Goal: Task Accomplishment & Management: Use online tool/utility

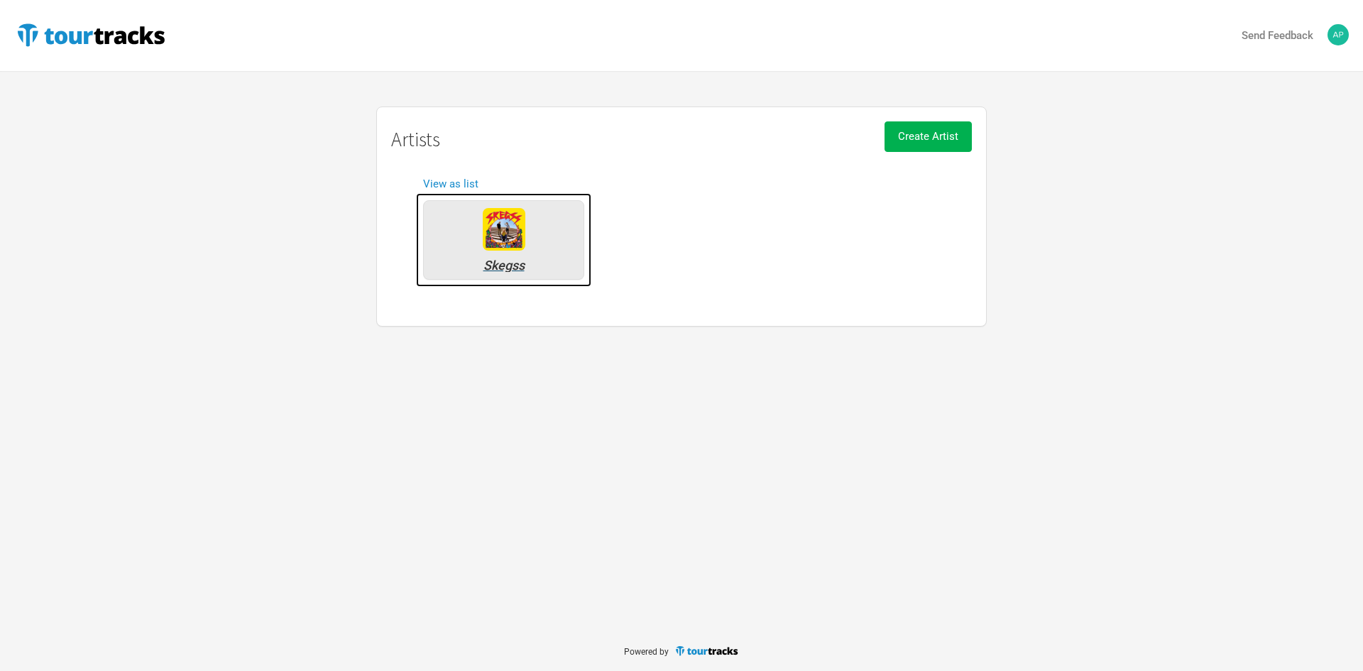
click at [517, 250] on img at bounding box center [504, 229] width 43 height 43
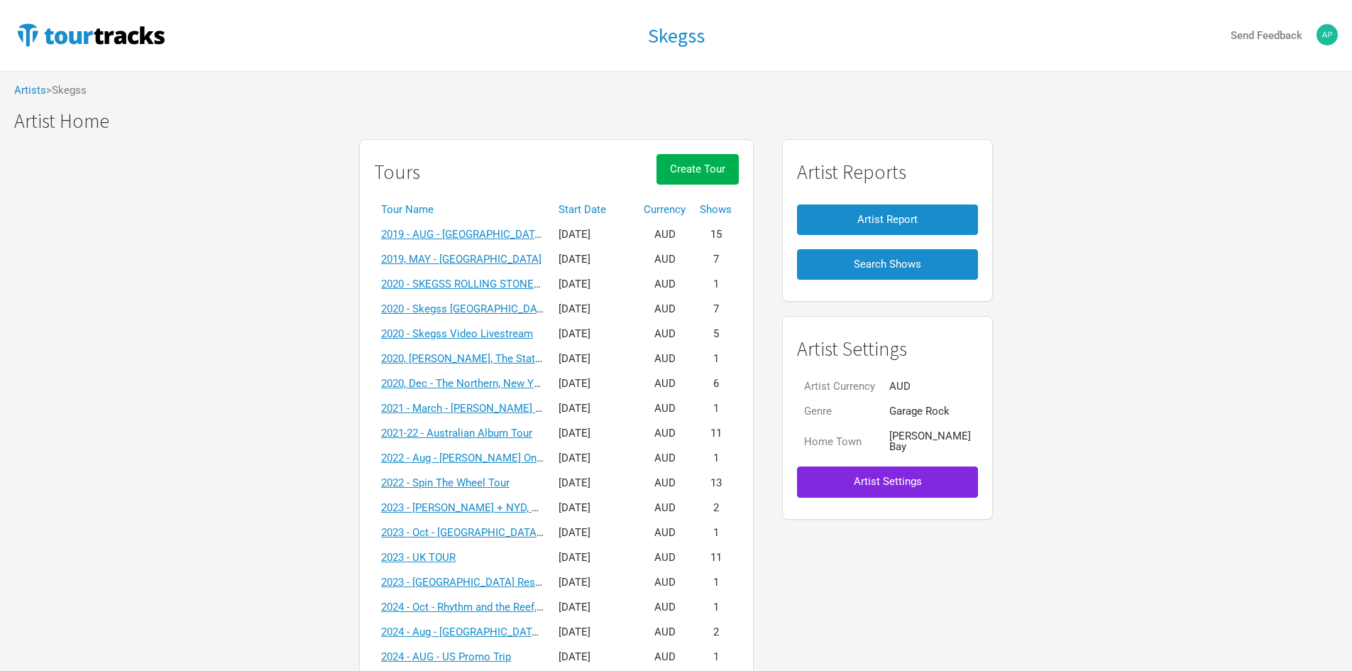
click at [637, 208] on th "Start Date" at bounding box center [594, 209] width 85 height 25
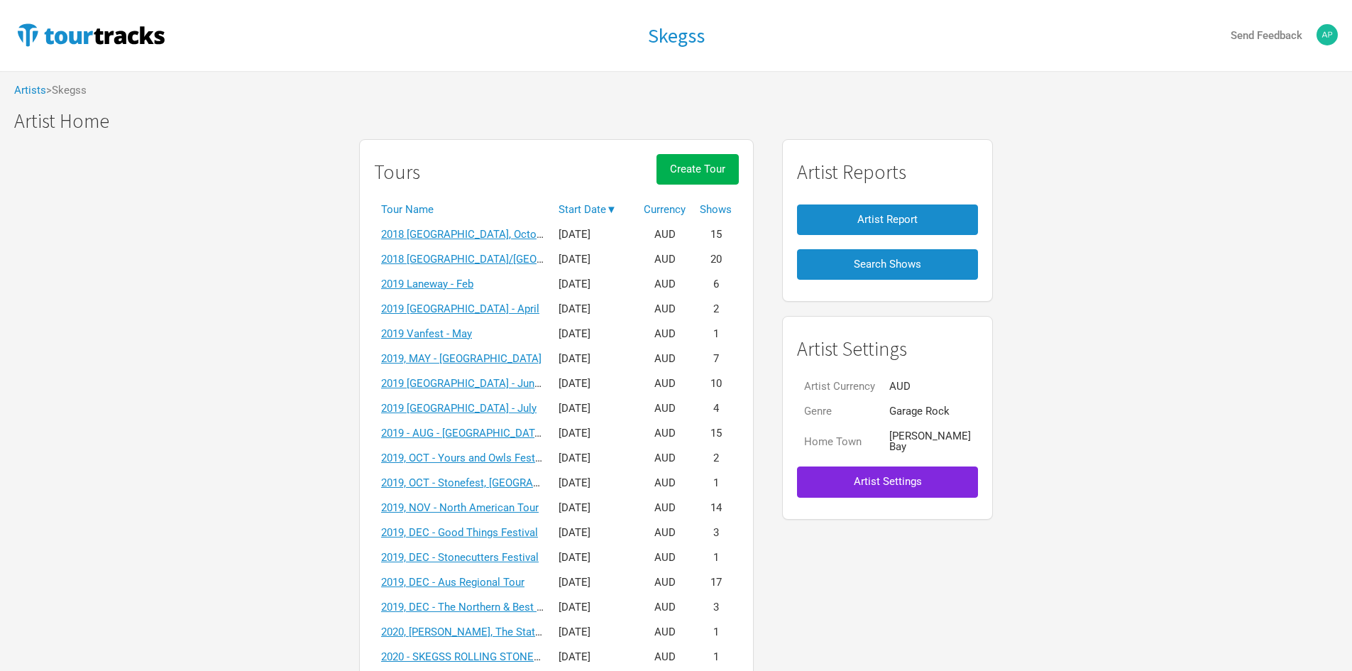
click at [637, 208] on th "Start Date ▼" at bounding box center [594, 209] width 85 height 25
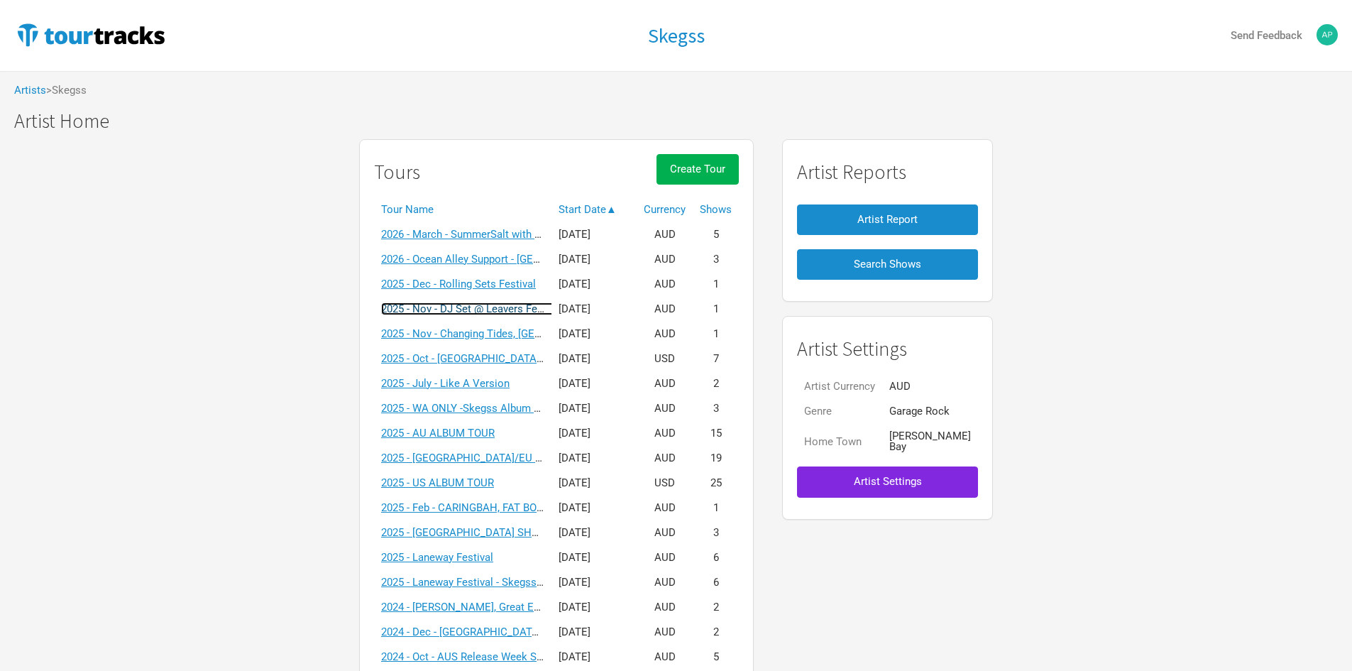
click at [485, 310] on link "2025 - Nov - DJ Set @ Leavers Festival, Busselton" at bounding box center [525, 308] width 289 height 13
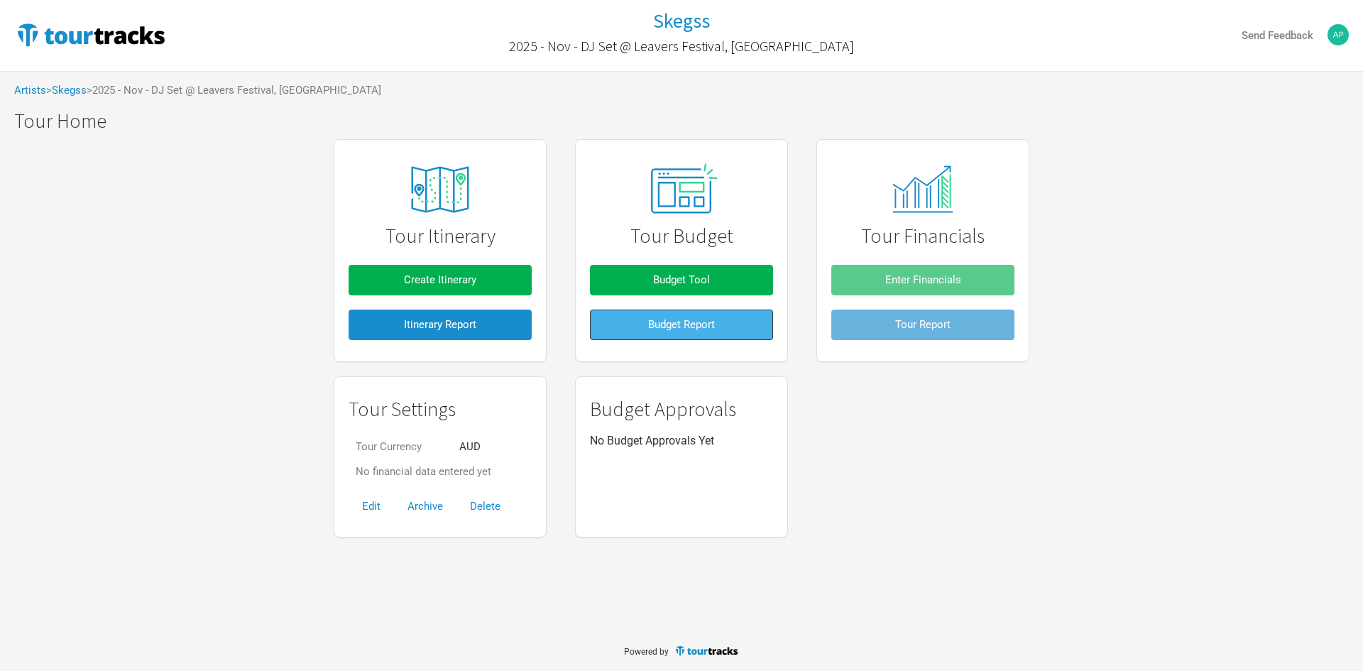
click at [675, 319] on span "Budget Report" at bounding box center [681, 324] width 67 height 13
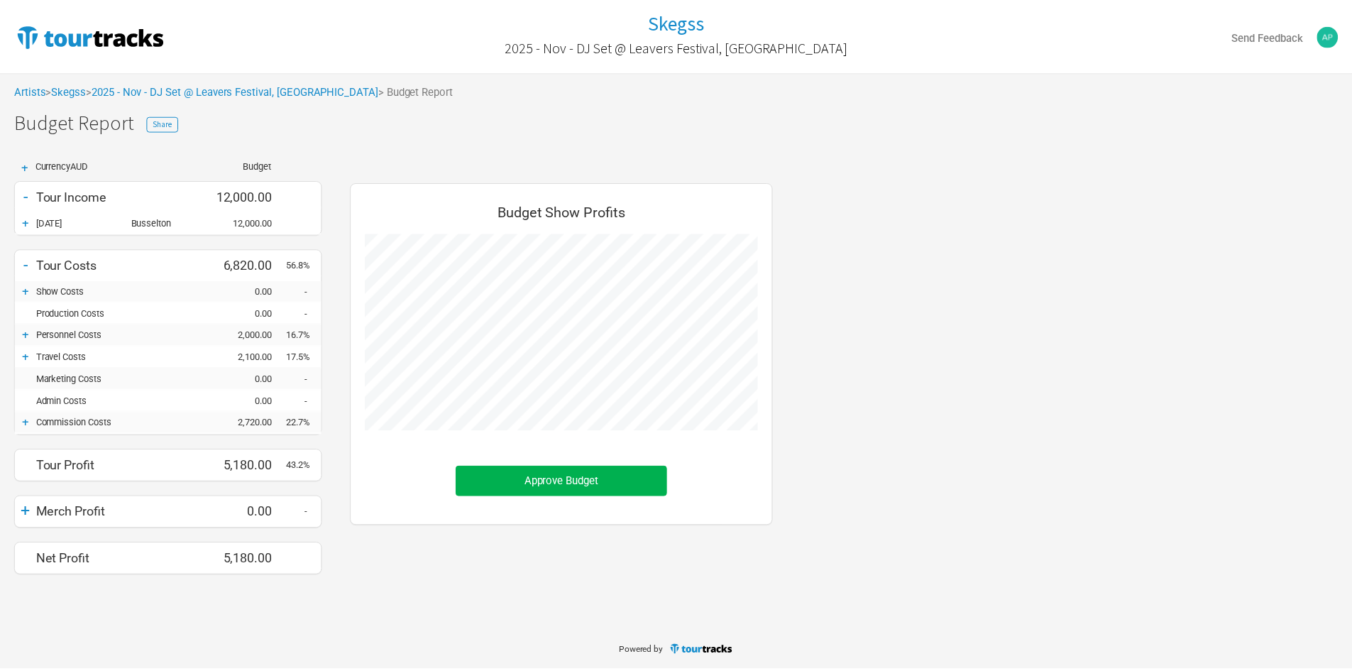
scroll to position [415, 454]
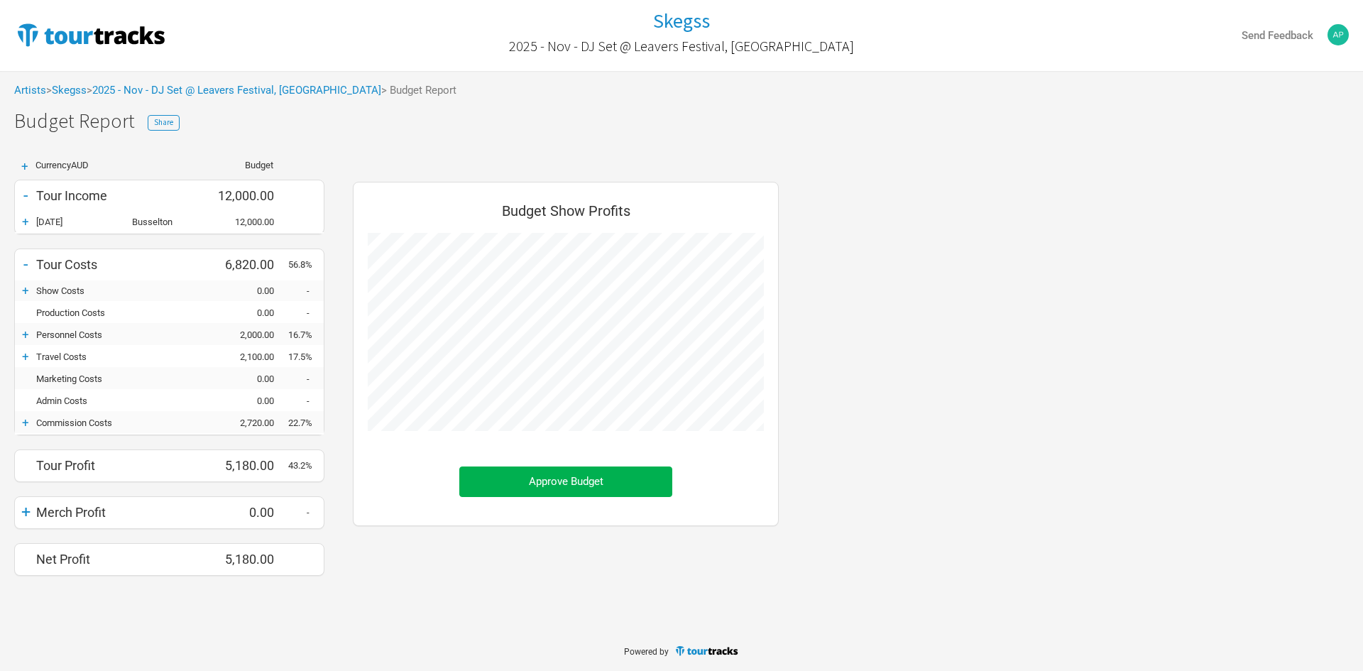
click at [26, 221] on div "+" at bounding box center [25, 221] width 21 height 14
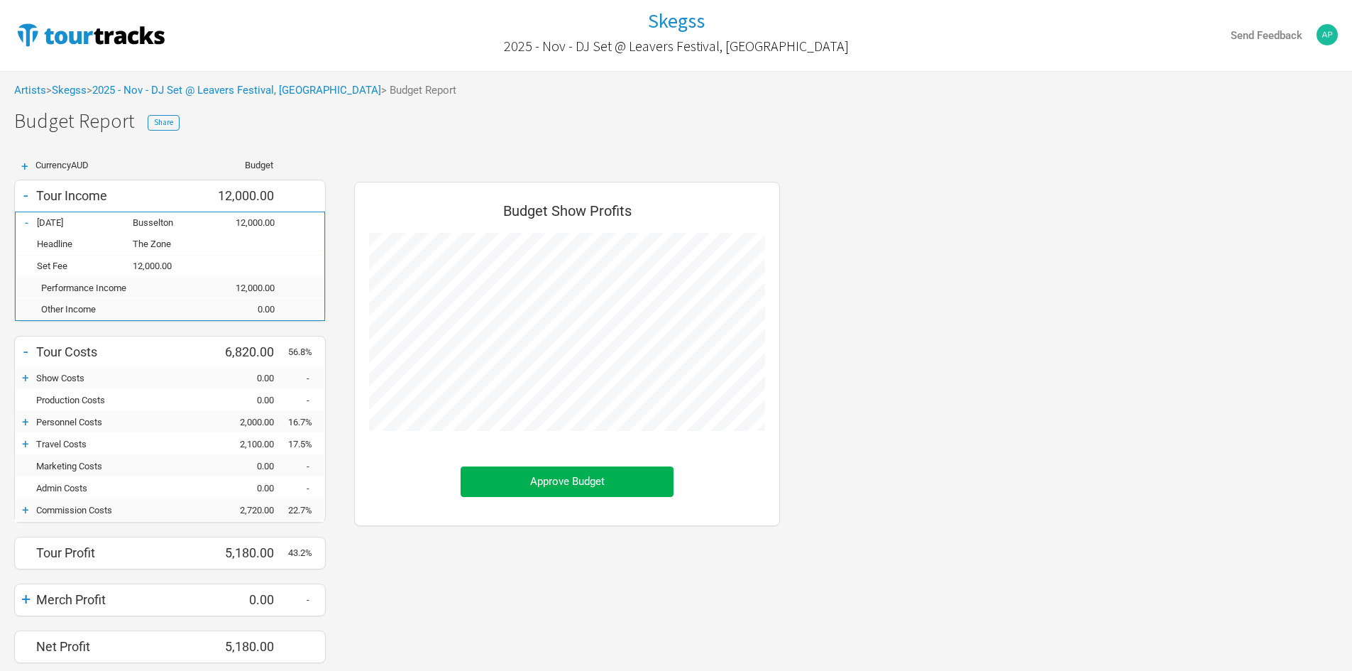
click at [26, 221] on div "-" at bounding box center [26, 222] width 21 height 14
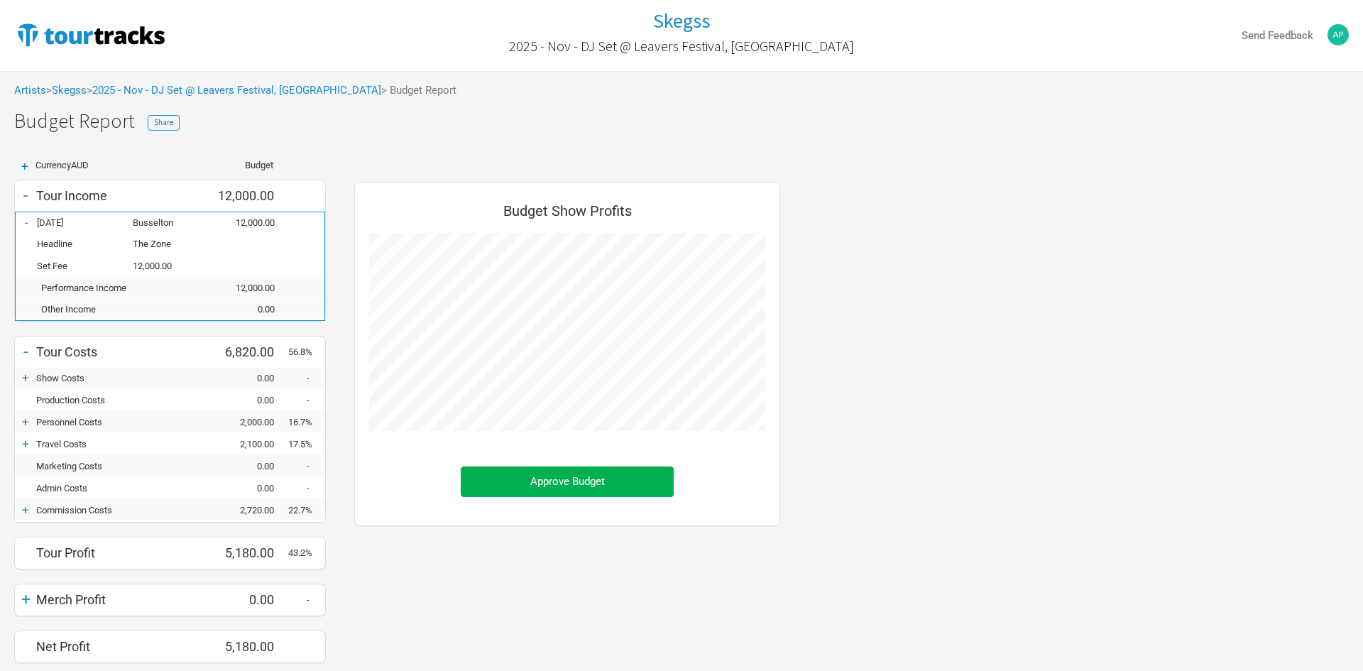
scroll to position [709367, 709328]
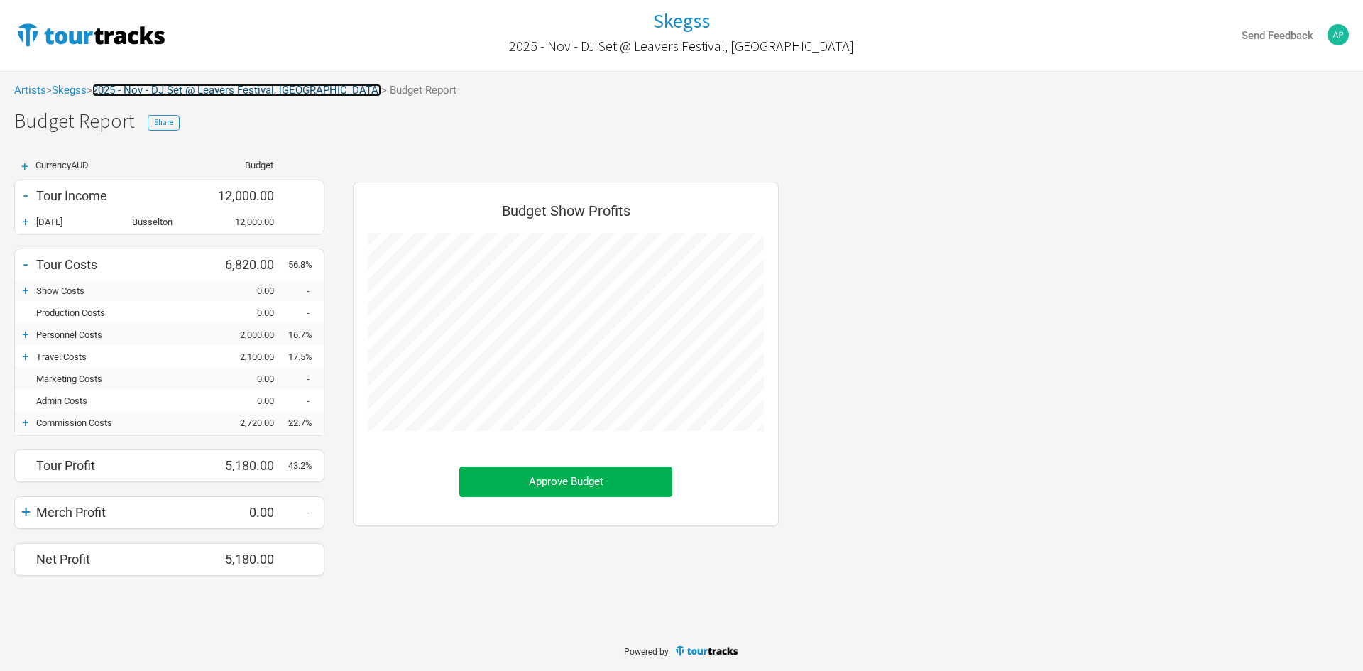
click at [218, 87] on link "2025 - Nov - DJ Set @ Leavers Festival, Busselton" at bounding box center [236, 90] width 289 height 13
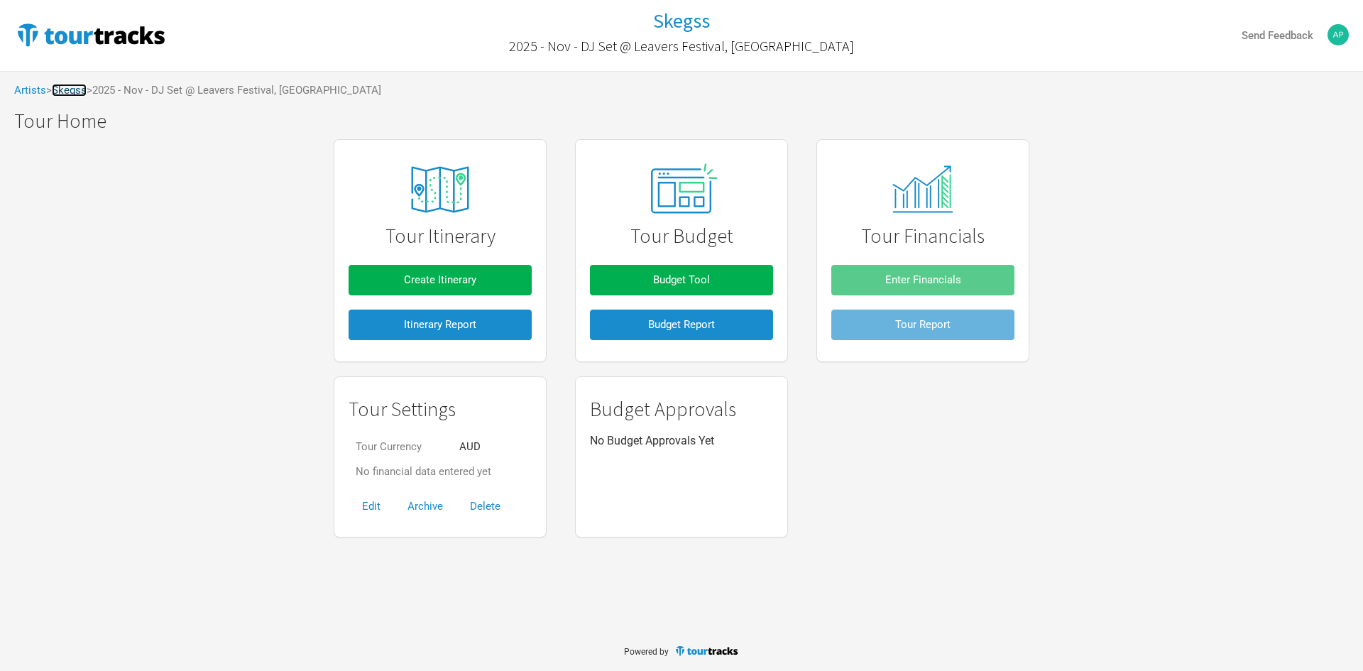
click at [84, 87] on link "Skegss" at bounding box center [69, 90] width 35 height 13
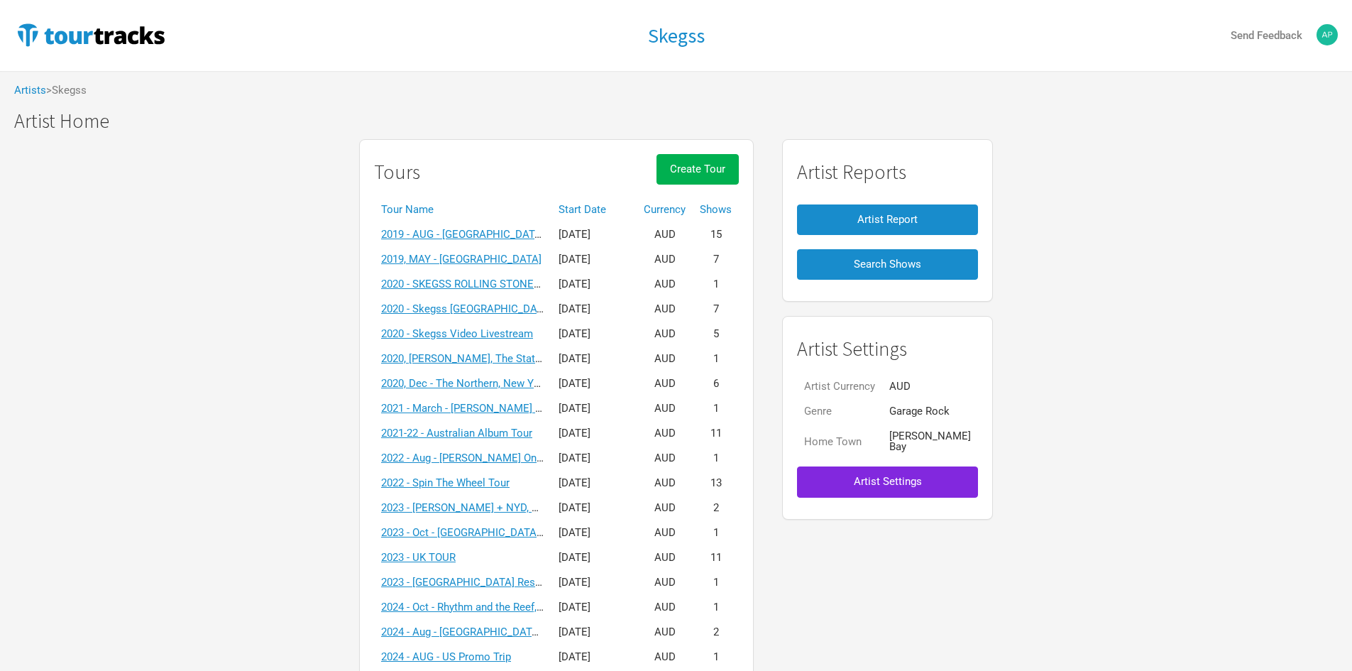
click at [607, 216] on th "Start Date" at bounding box center [594, 209] width 85 height 25
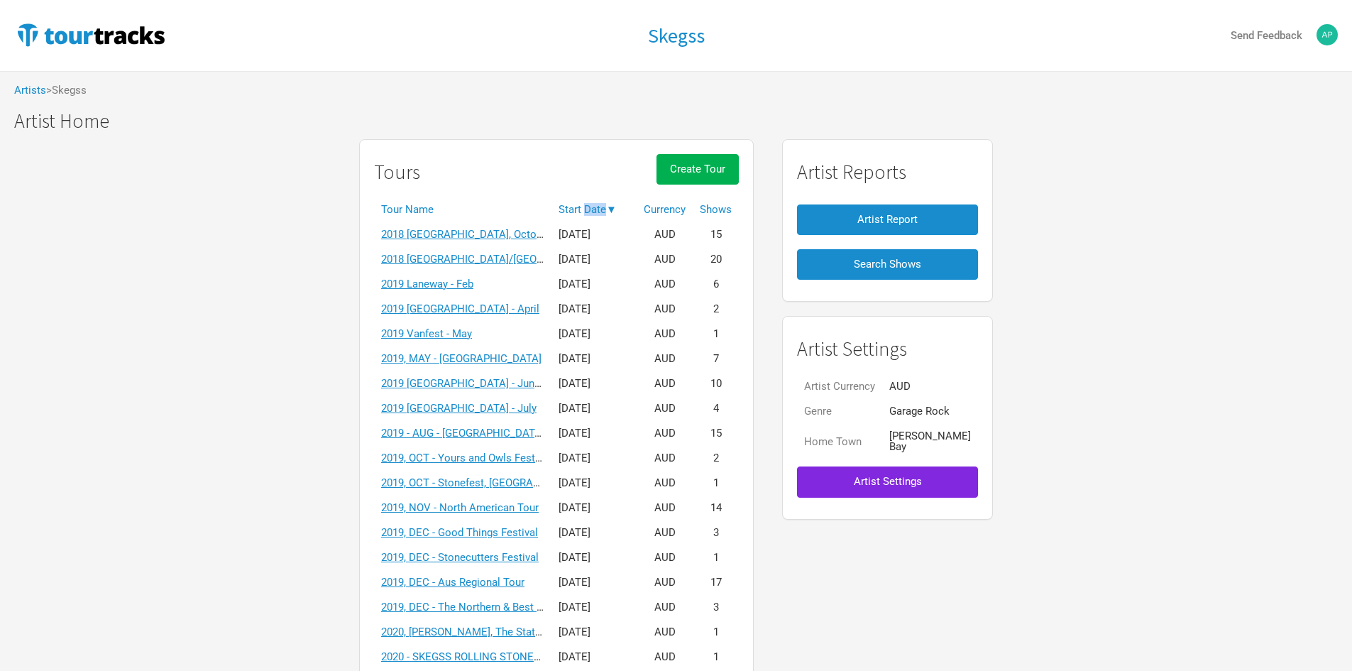
click at [607, 216] on th "Start Date ▼" at bounding box center [594, 209] width 85 height 25
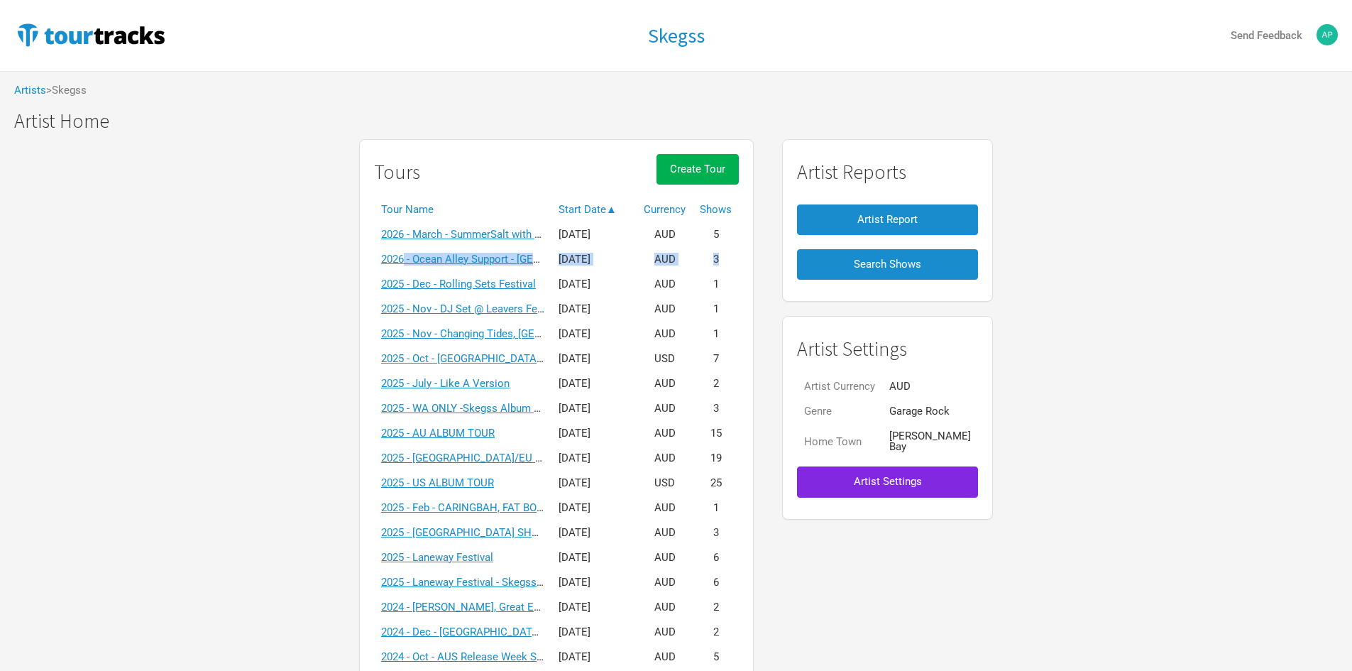
drag, startPoint x: 415, startPoint y: 268, endPoint x: 736, endPoint y: 269, distance: 321.5
click at [736, 269] on tr "2026 - Ocean Alley Support - WA & NZ Feb 21, 2026 AUD 3" at bounding box center [556, 259] width 365 height 25
click at [736, 269] on td "3" at bounding box center [716, 259] width 46 height 25
click at [483, 281] on link "2025 - Dec - Rolling Sets Festival" at bounding box center [458, 284] width 155 height 13
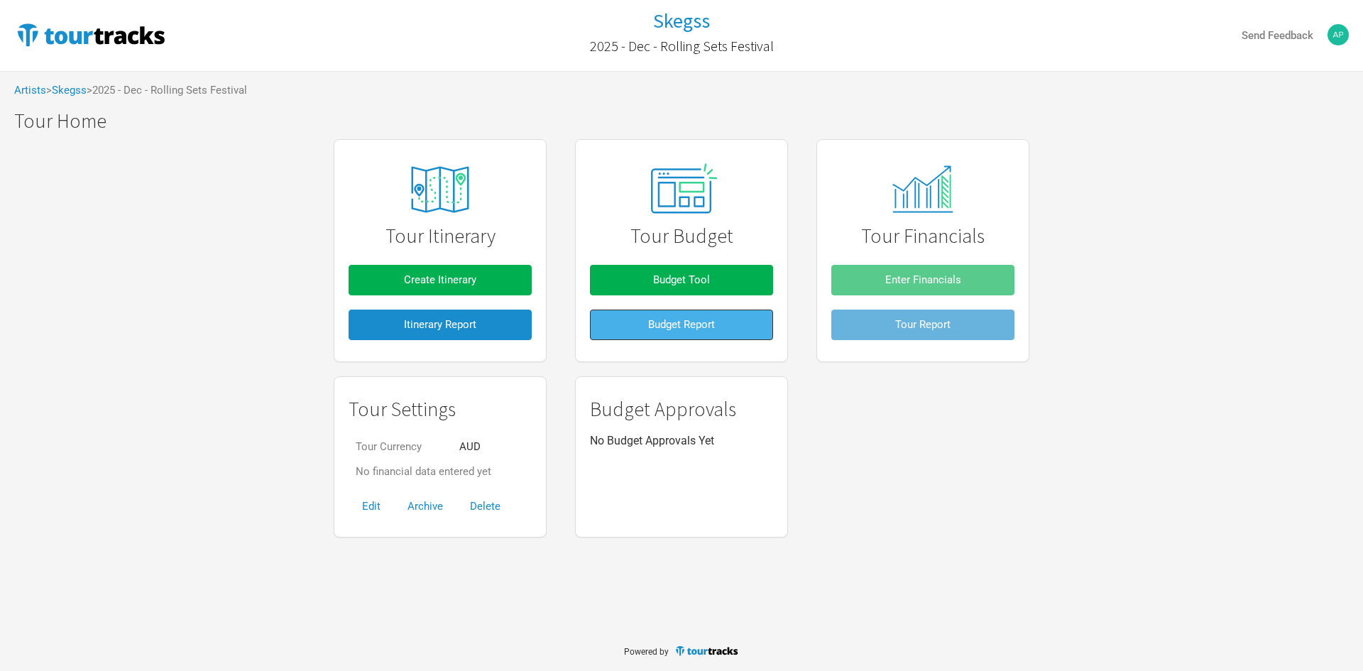
click at [683, 333] on button "Budget Report" at bounding box center [681, 324] width 183 height 31
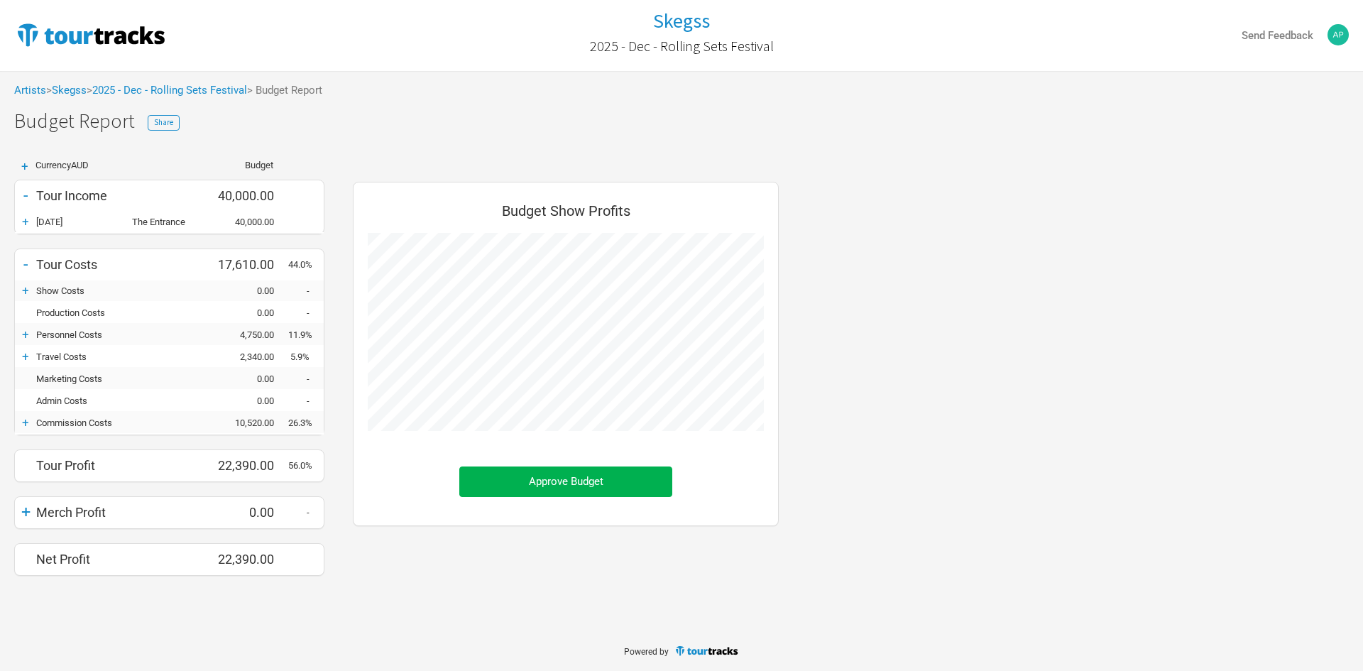
scroll to position [415, 454]
click at [124, 84] on link "2025 - Dec - Rolling Sets Festival" at bounding box center [169, 90] width 155 height 13
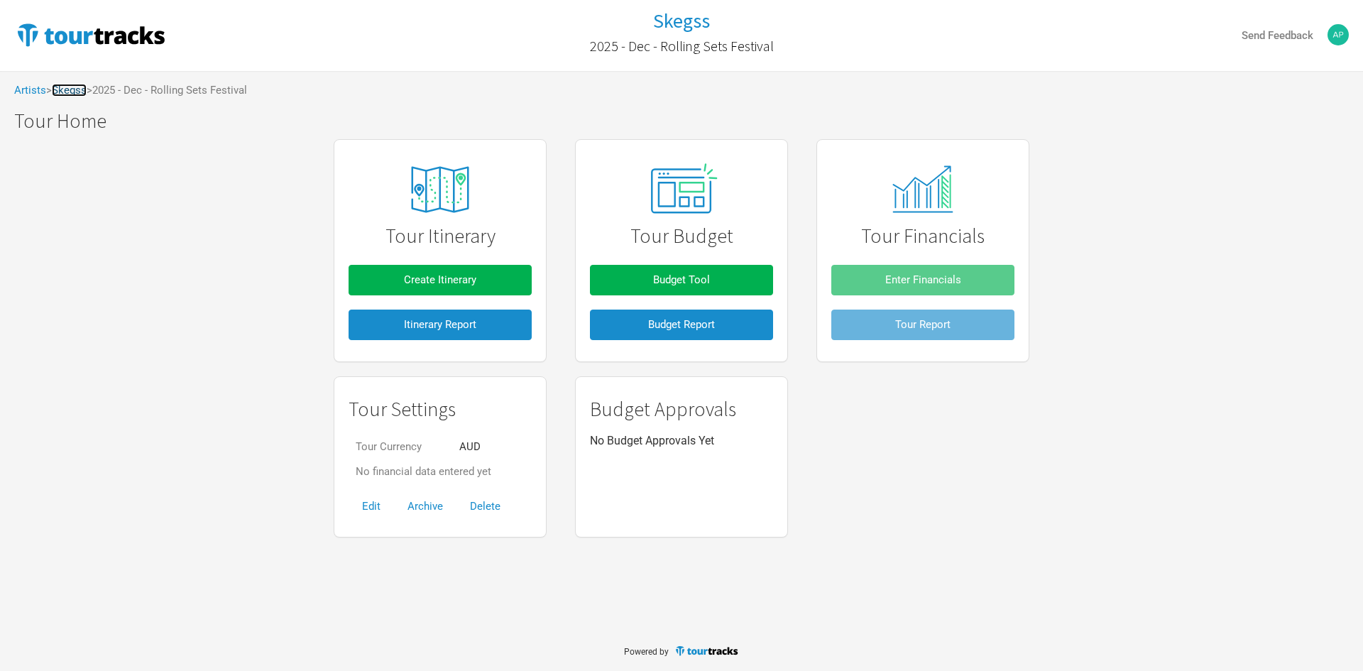
click at [59, 91] on link "Skegss" at bounding box center [69, 90] width 35 height 13
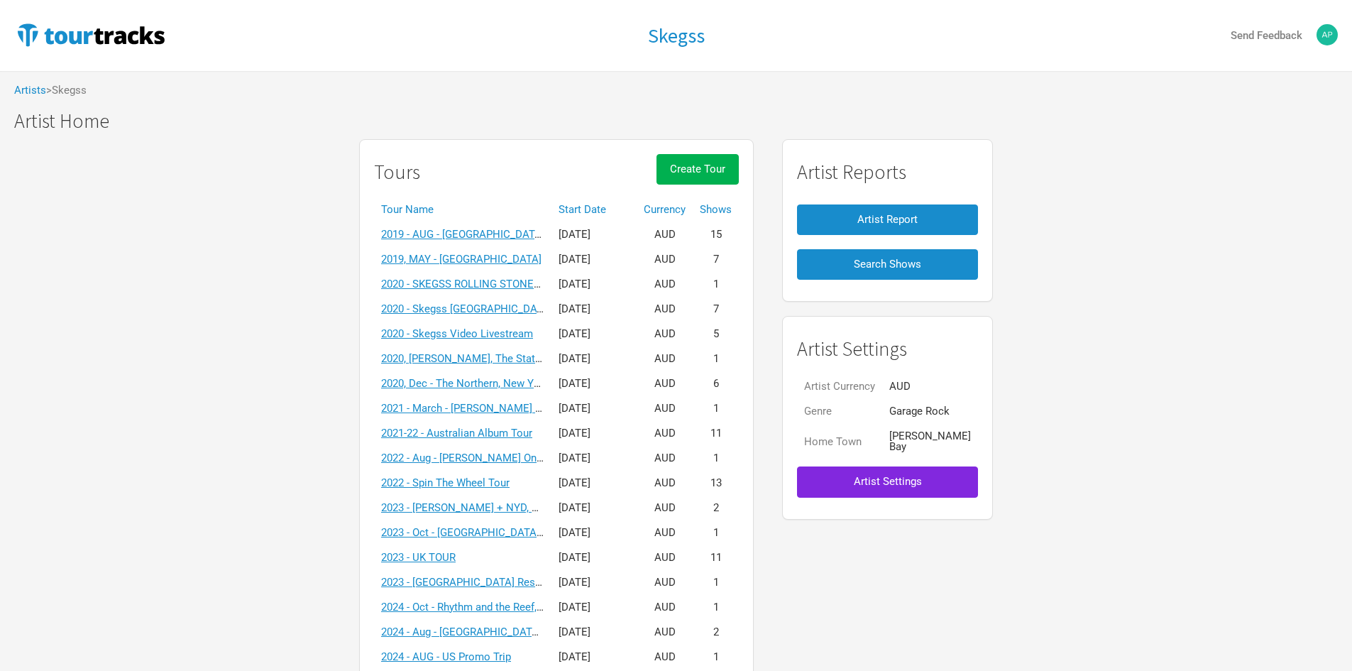
click at [552, 214] on th "Tour Name" at bounding box center [462, 209] width 177 height 25
click at [564, 212] on th "Start Date" at bounding box center [594, 209] width 85 height 25
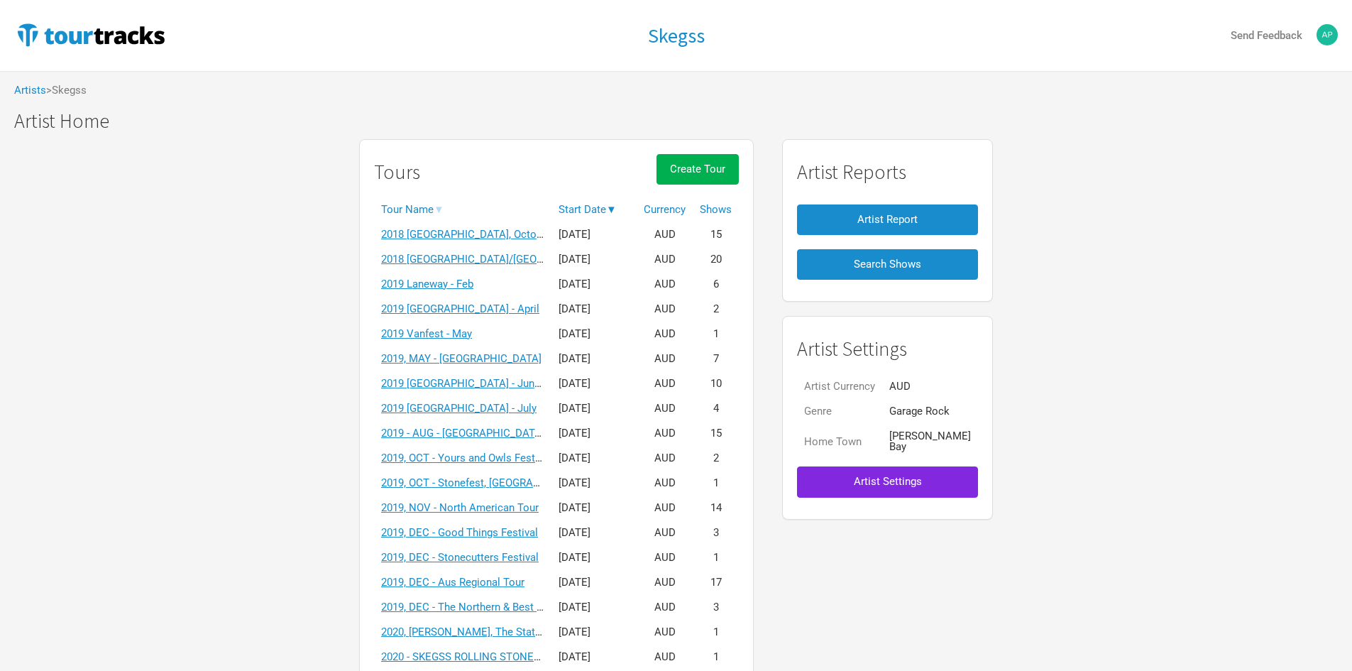
click at [564, 212] on th "Start Date ▼" at bounding box center [594, 209] width 85 height 25
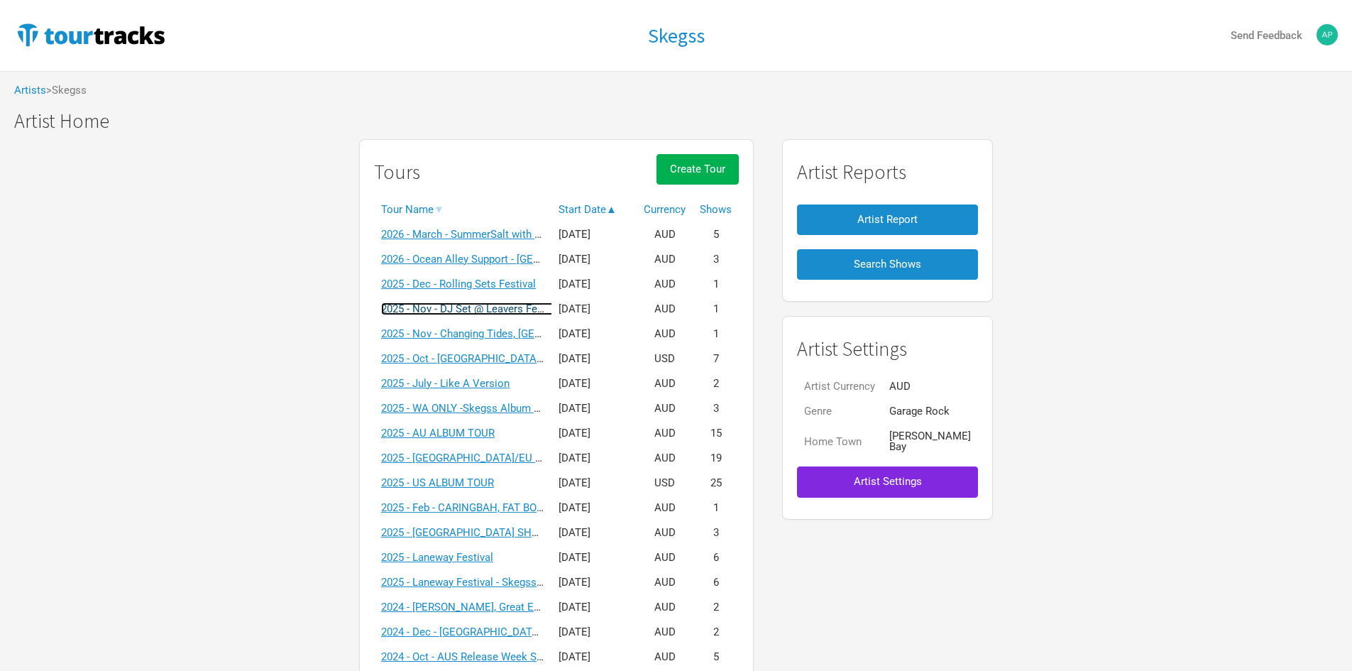
click at [486, 309] on link "2025 - Nov - DJ Set @ Leavers Festival, Busselton" at bounding box center [525, 308] width 289 height 13
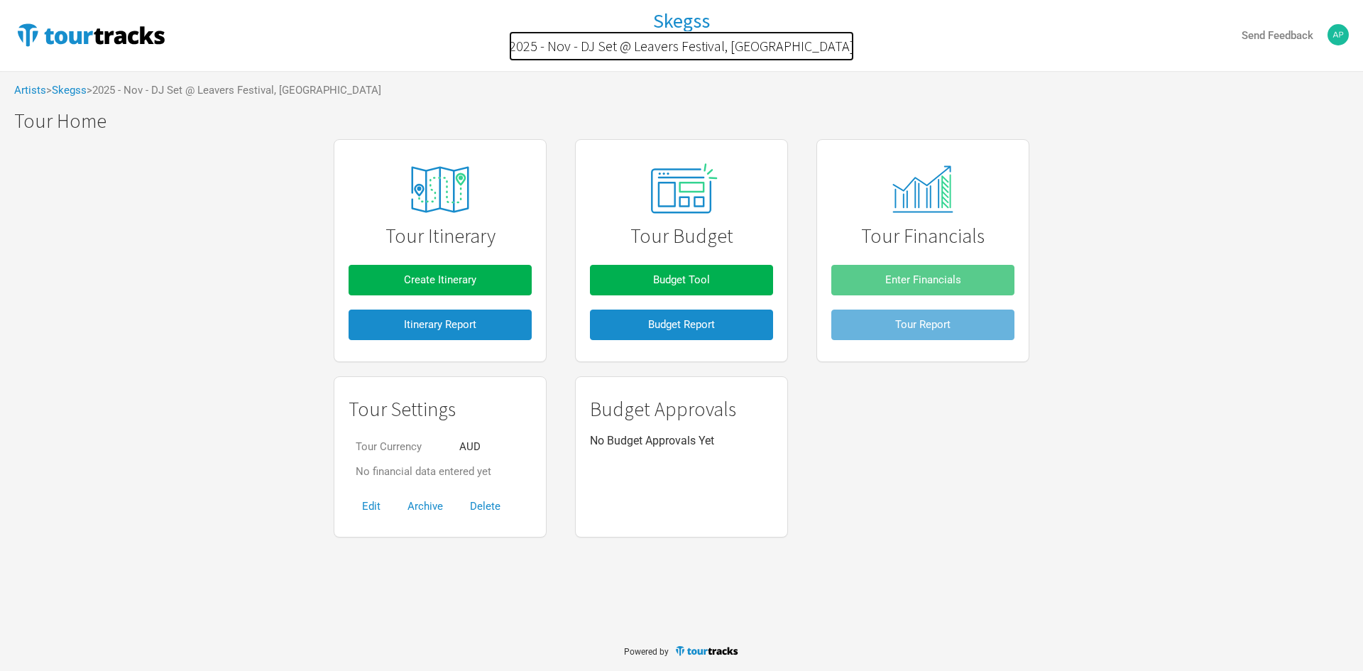
click at [754, 51] on h2 "2025 - Nov - DJ Set @ Leavers Festival, Busselton" at bounding box center [681, 46] width 345 height 16
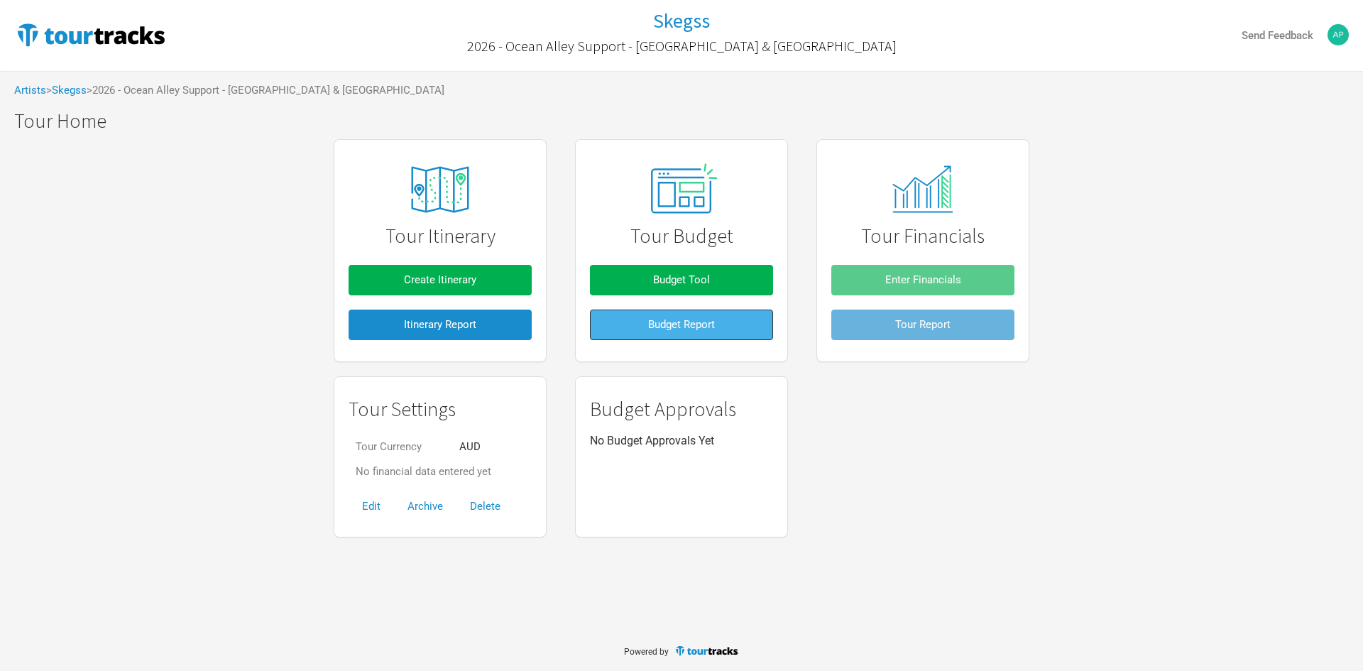
click at [693, 317] on button "Budget Report" at bounding box center [681, 324] width 183 height 31
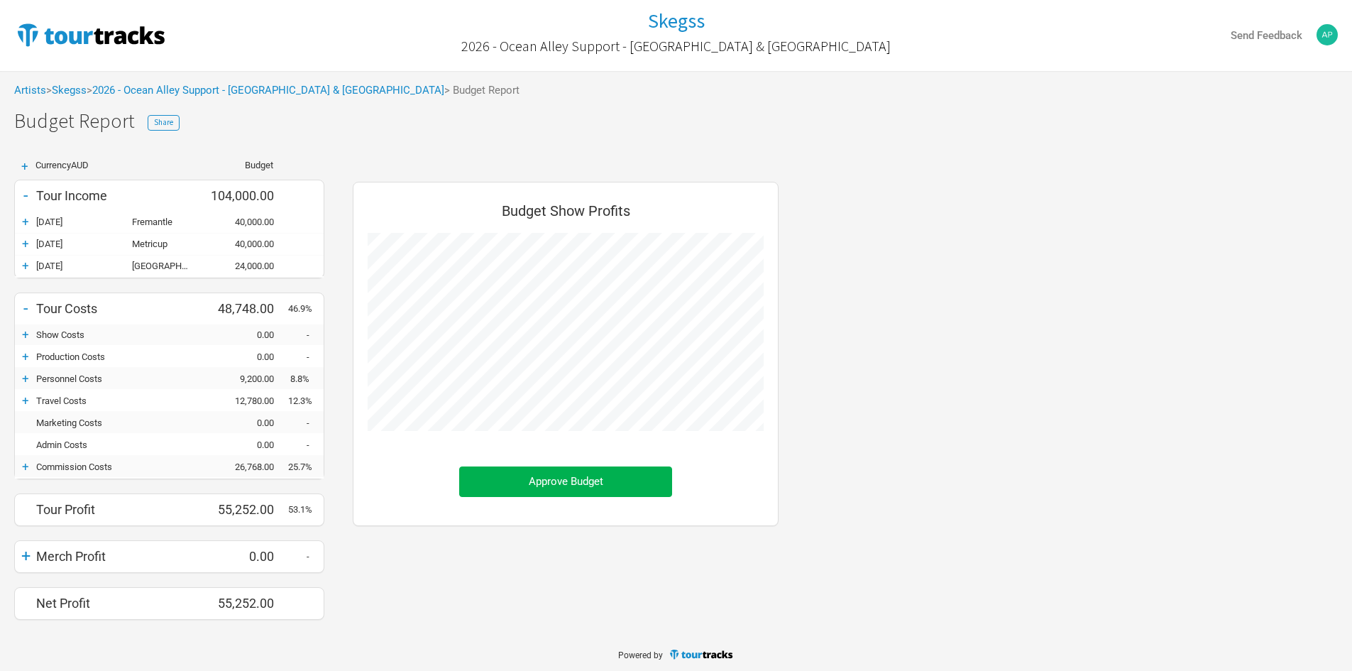
scroll to position [459, 454]
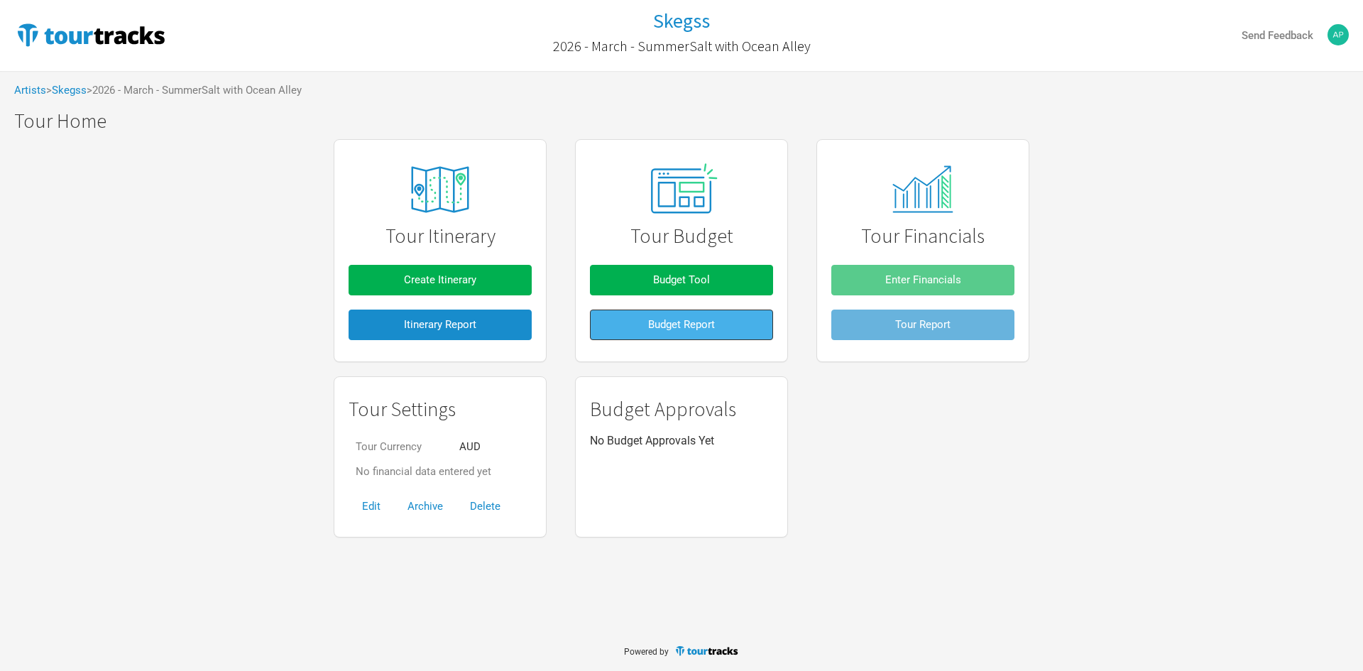
click at [635, 331] on button "Budget Report" at bounding box center [681, 324] width 183 height 31
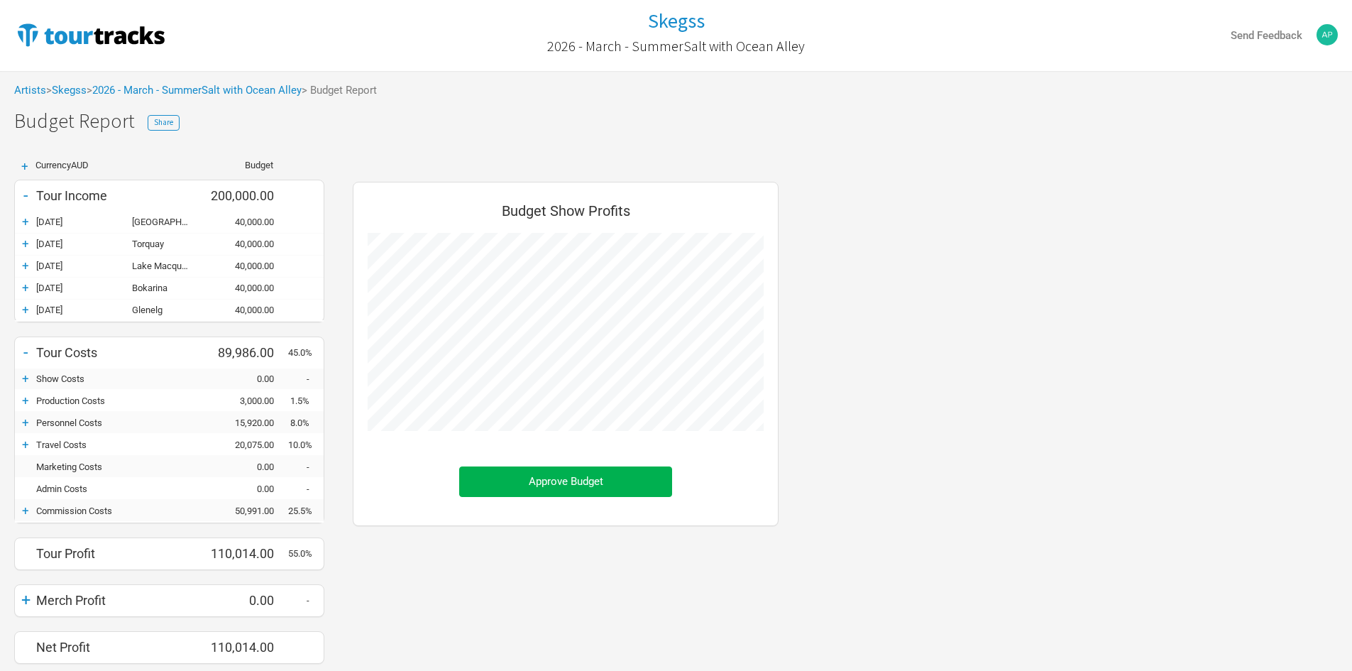
scroll to position [503, 454]
click at [33, 509] on div "+" at bounding box center [25, 510] width 21 height 14
click at [238, 532] on div "30,991.00" at bounding box center [245, 532] width 85 height 11
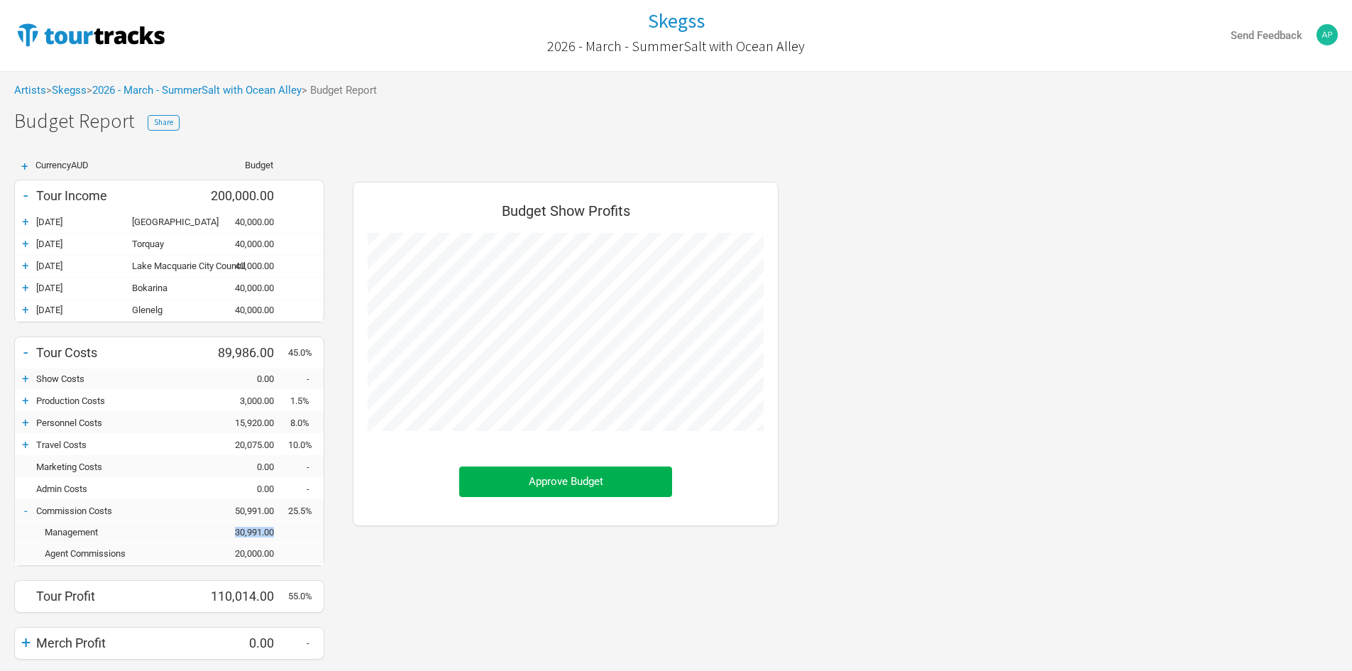
click at [238, 532] on div "30,991.00" at bounding box center [245, 532] width 85 height 11
